Goal: Task Accomplishment & Management: Complete application form

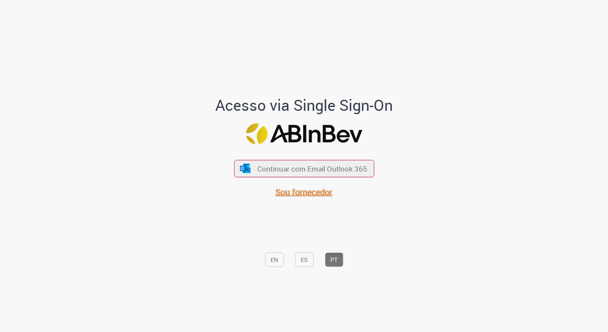
click at [297, 194] on span "Sou fornecedor" at bounding box center [304, 191] width 57 height 11
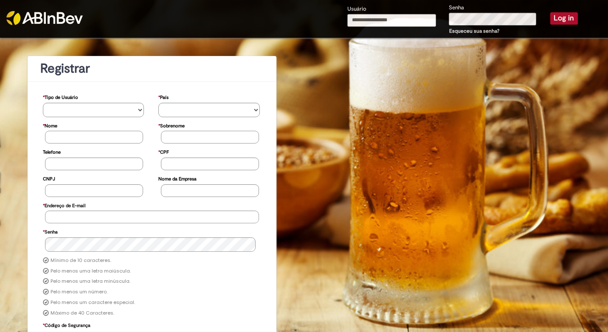
click at [376, 17] on input "Usuário" at bounding box center [391, 20] width 89 height 13
click at [321, 58] on div "**********" at bounding box center [304, 215] width 608 height 355
